Goal: Browse casually: Explore the website without a specific task or goal

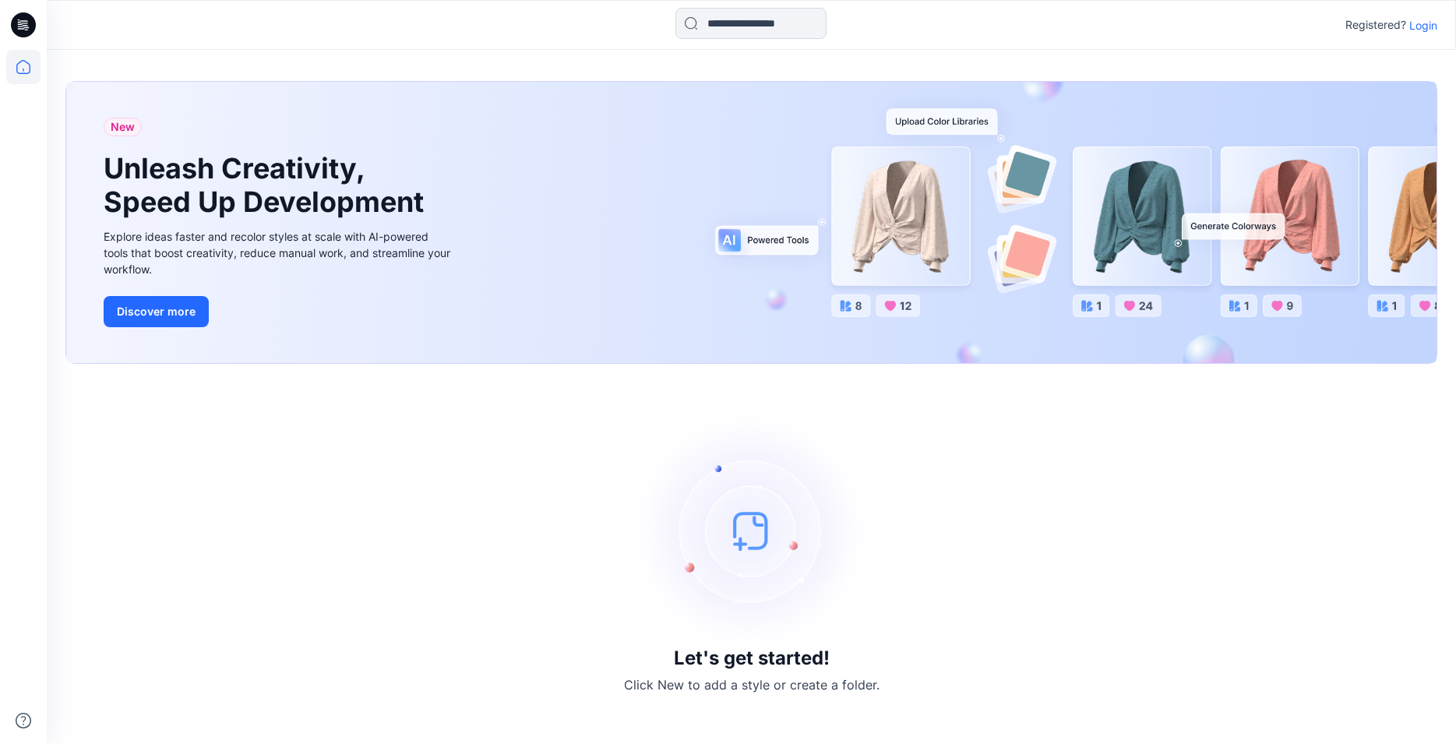
click at [1420, 21] on p "Login" at bounding box center [1423, 25] width 28 height 16
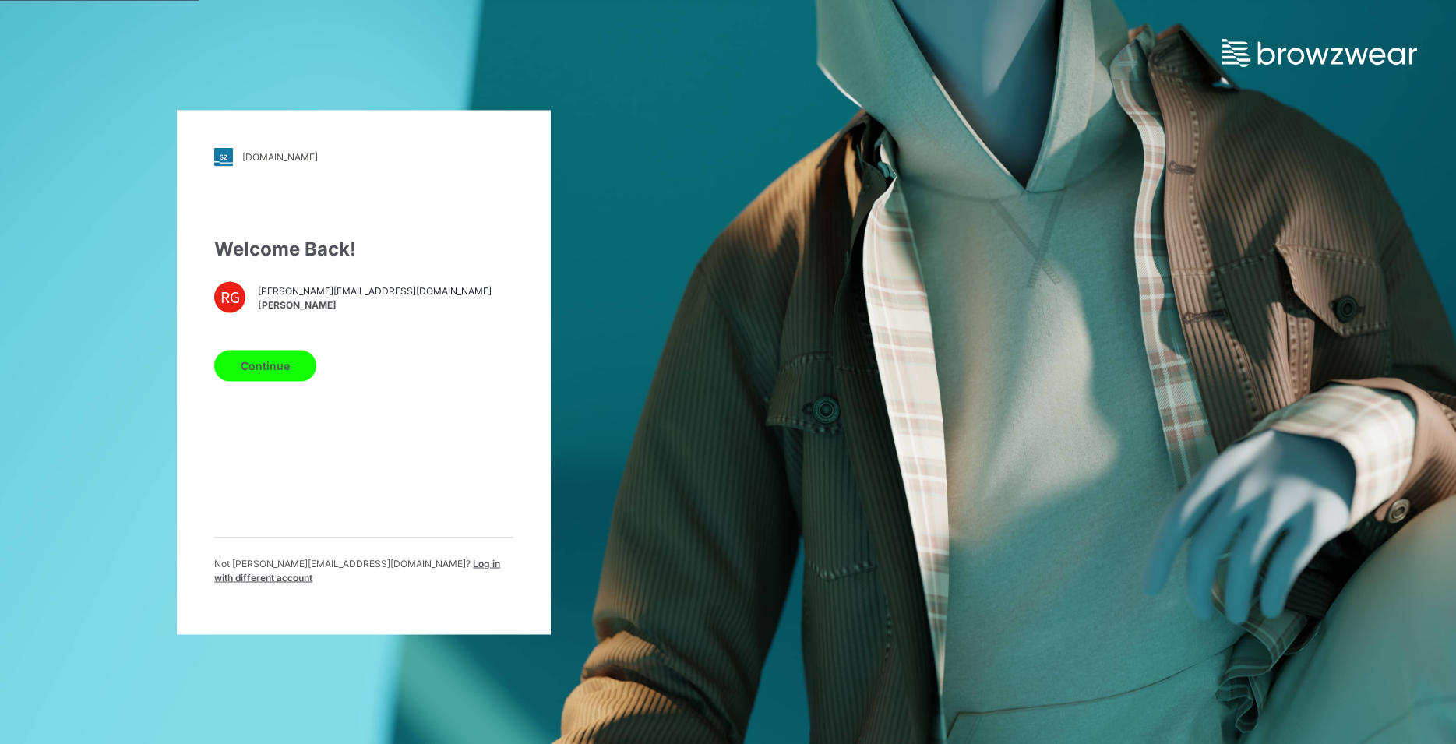
click at [289, 372] on button "Continue" at bounding box center [265, 365] width 102 height 31
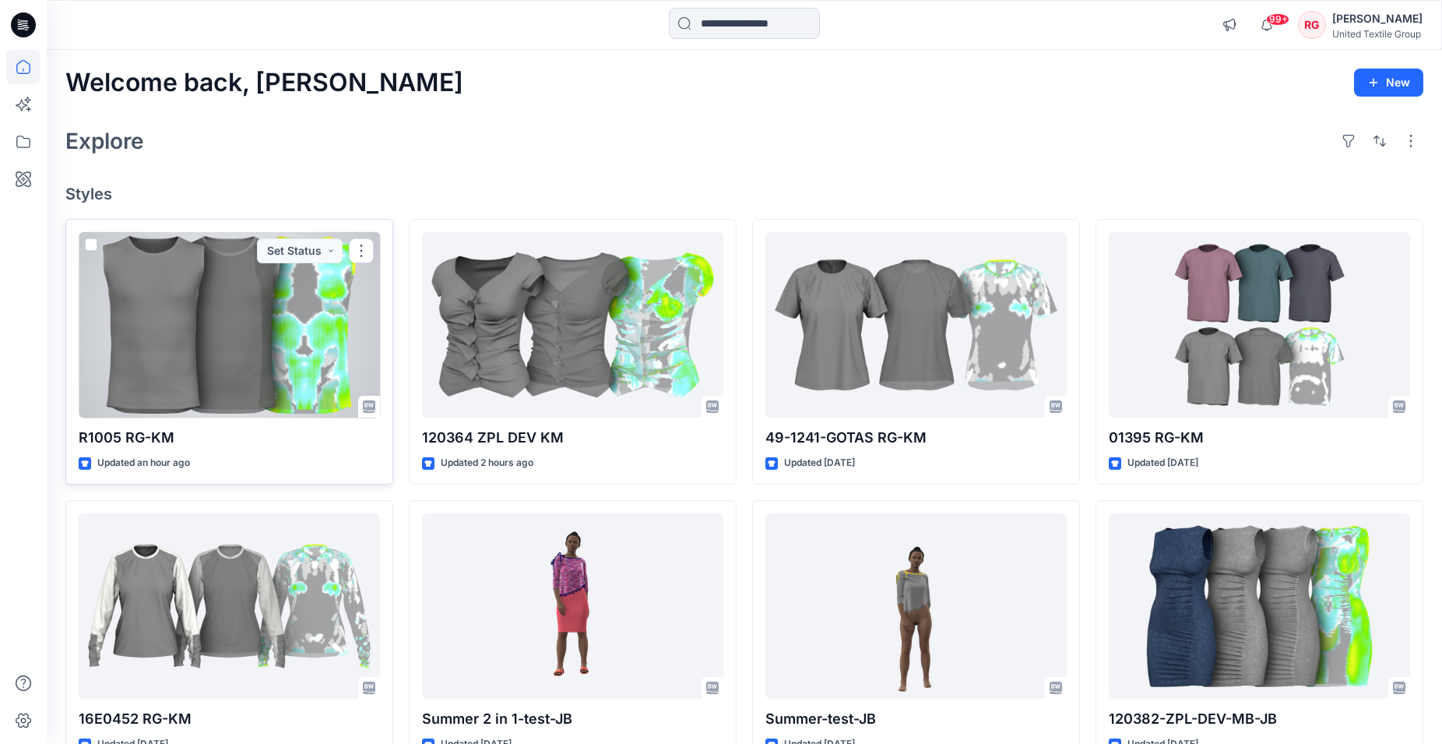
click at [238, 340] on div at bounding box center [229, 325] width 301 height 186
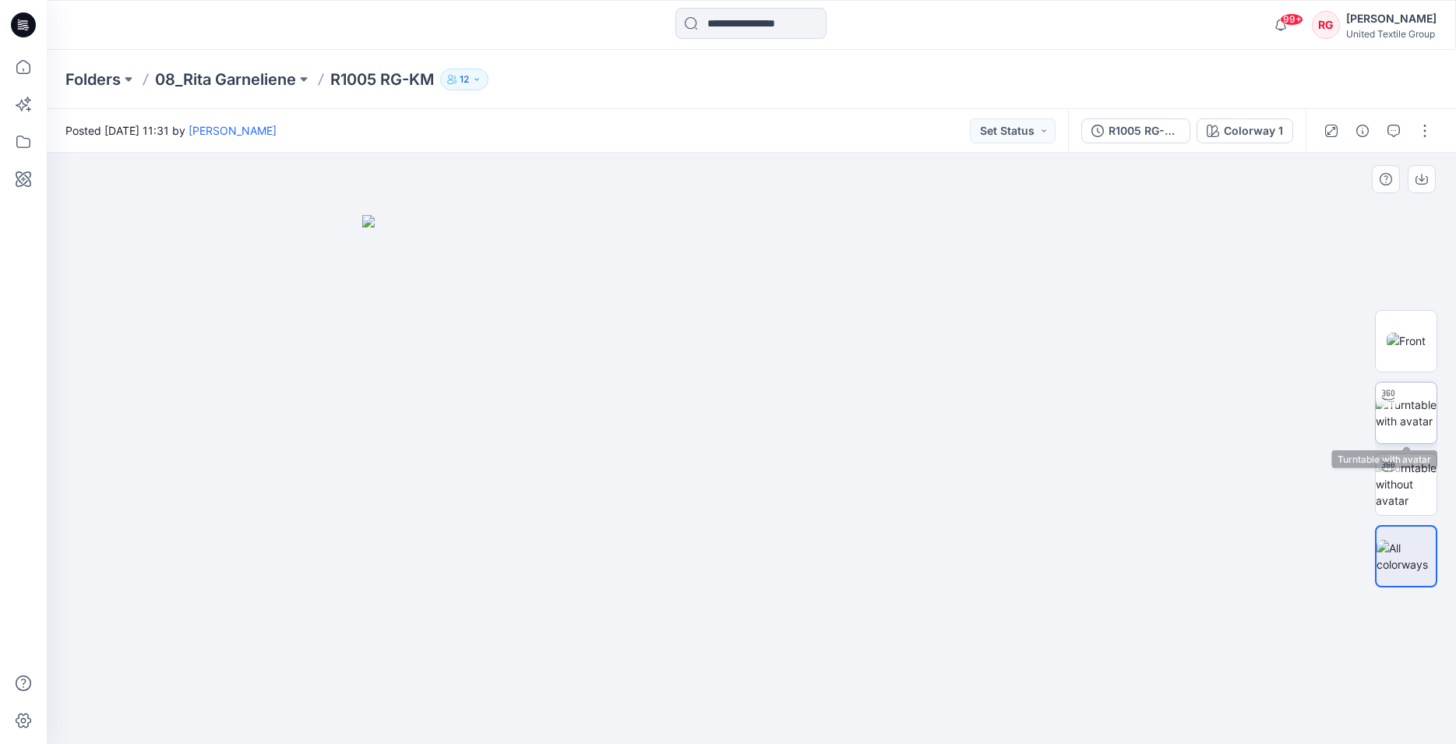
click at [1409, 415] on img at bounding box center [1405, 412] width 61 height 33
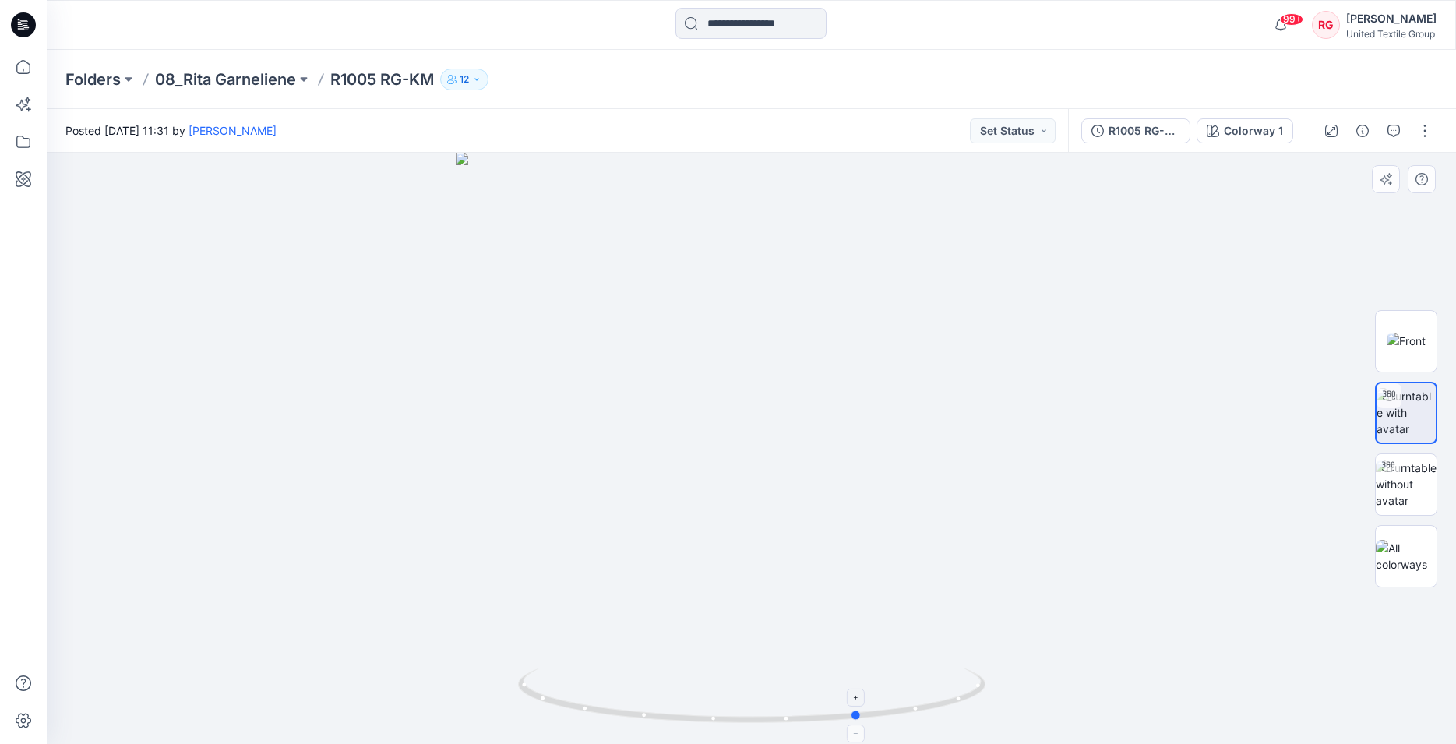
drag, startPoint x: 750, startPoint y: 720, endPoint x: 858, endPoint y: 705, distance: 109.3
click at [858, 705] on icon at bounding box center [753, 697] width 471 height 58
drag, startPoint x: 774, startPoint y: 276, endPoint x: 768, endPoint y: 550, distance: 273.4
drag, startPoint x: 859, startPoint y: 718, endPoint x: 1000, endPoint y: 679, distance: 146.3
click at [1000, 679] on div at bounding box center [751, 448] width 1409 height 591
